Goal: Information Seeking & Learning: Learn about a topic

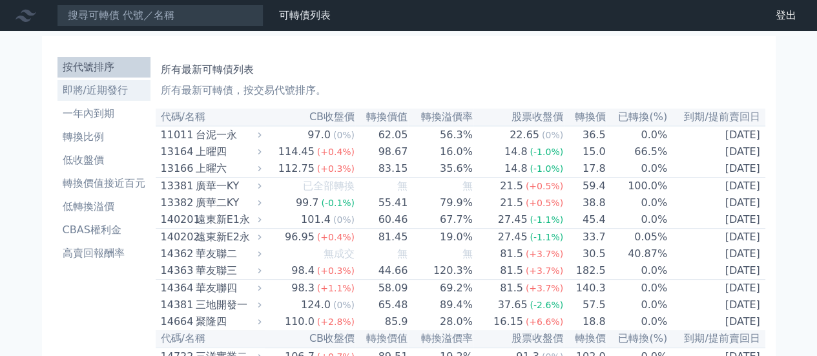
click at [103, 83] on li "即將/近期發行" at bounding box center [104, 91] width 93 height 16
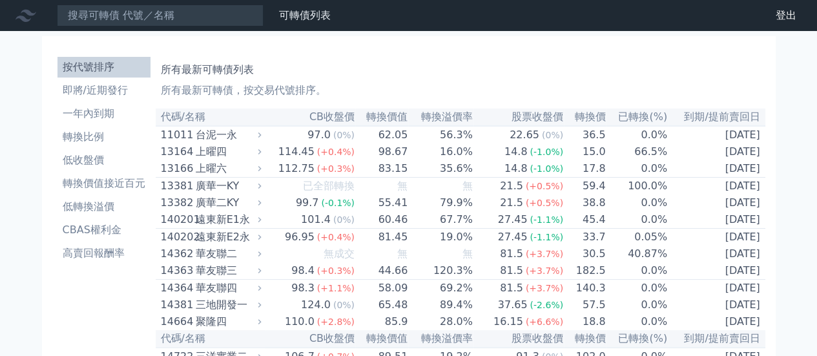
click at [264, 153] on icon at bounding box center [259, 151] width 8 height 8
click at [264, 154] on icon at bounding box center [259, 151] width 8 height 8
click at [259, 151] on div "上曜四" at bounding box center [227, 152] width 63 height 16
click at [99, 96] on li "即將/近期發行" at bounding box center [104, 91] width 93 height 16
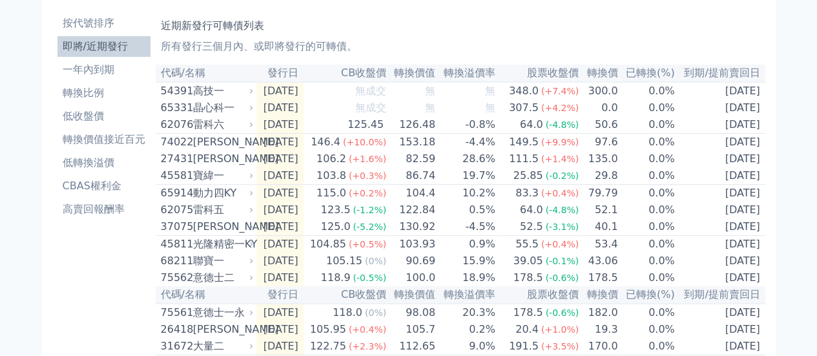
scroll to position [65, 0]
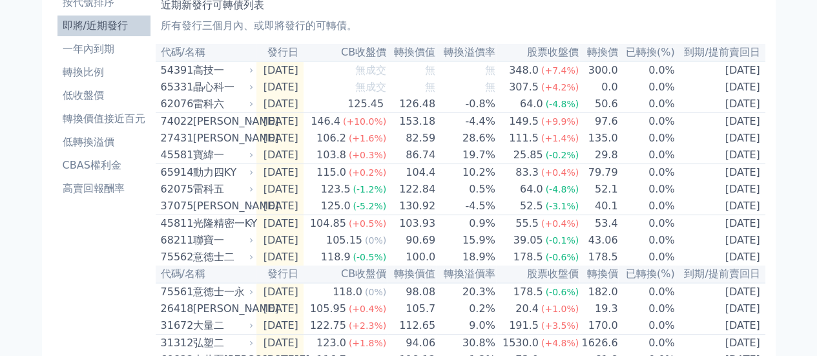
click at [297, 125] on td "[DATE]" at bounding box center [279, 121] width 47 height 17
click at [254, 125] on icon at bounding box center [251, 122] width 8 height 8
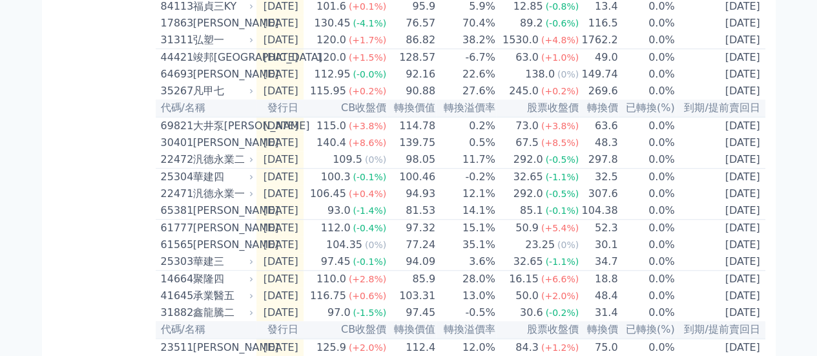
scroll to position [596, 0]
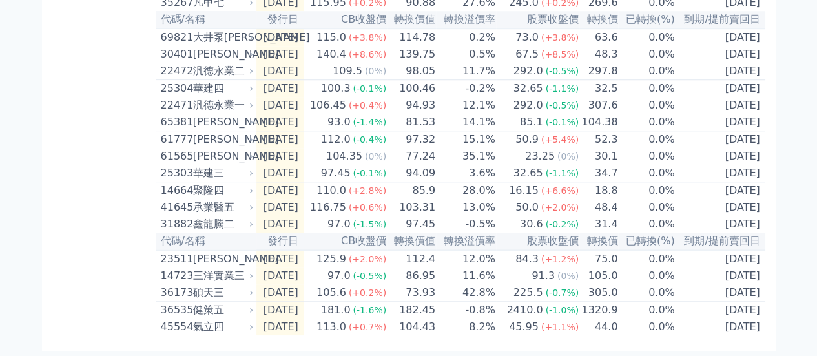
click at [224, 254] on div "[PERSON_NAME]" at bounding box center [222, 259] width 58 height 16
drag, startPoint x: 72, startPoint y: 150, endPoint x: 81, endPoint y: 148, distance: 9.3
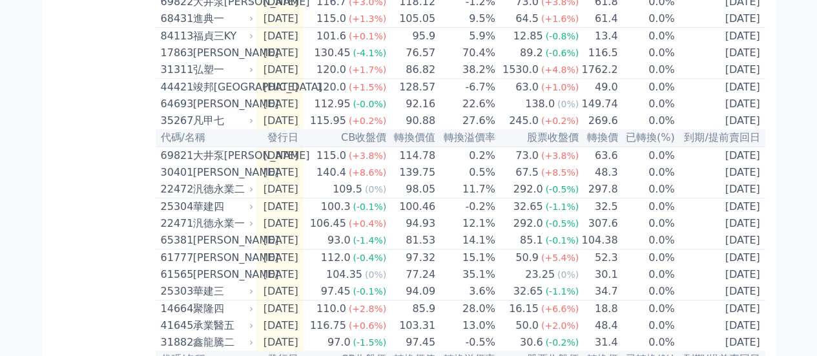
scroll to position [403, 0]
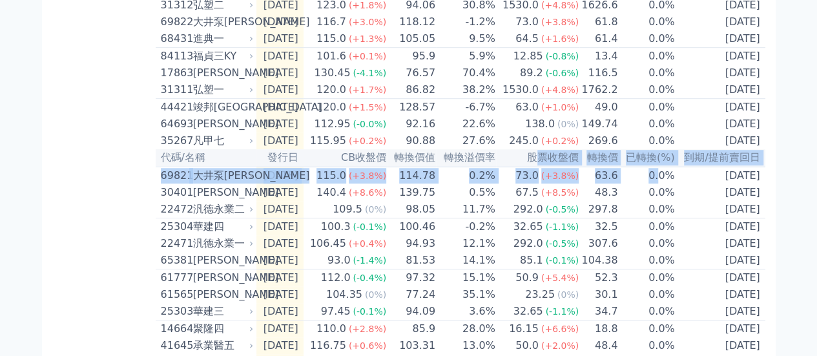
drag, startPoint x: 660, startPoint y: 216, endPoint x: 543, endPoint y: 194, distance: 119.0
click at [543, 194] on table "代碼/名稱 發行日 CB收盤價 轉換價值 轉換溢價率 股票收盤價 轉換價 已轉換(%) 到期/提前賣回日 54391 高技一 2025-09-09 無成交 無…" at bounding box center [461, 90] width 610 height 768
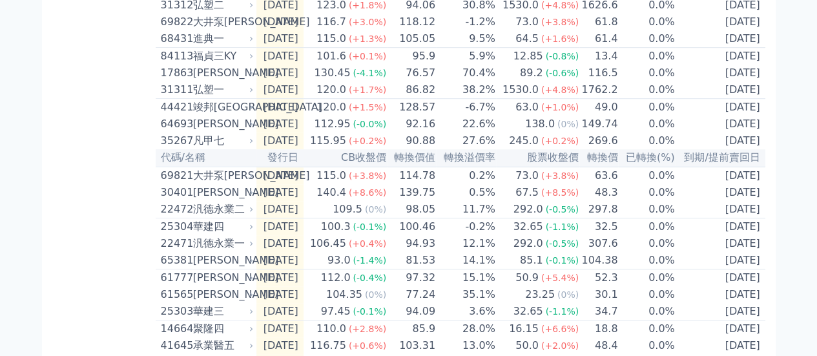
click at [645, 149] on td "0.0%" at bounding box center [646, 140] width 57 height 17
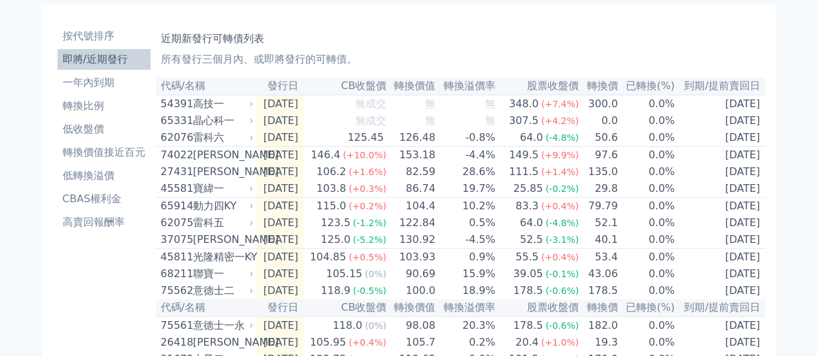
scroll to position [0, 0]
